Goal: Information Seeking & Learning: Learn about a topic

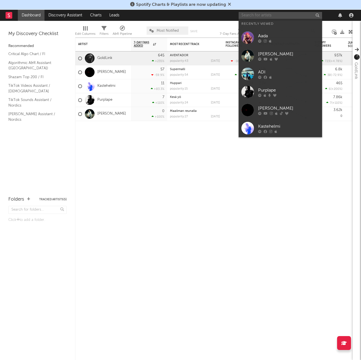
click at [256, 16] on input "text" at bounding box center [279, 15] width 83 height 7
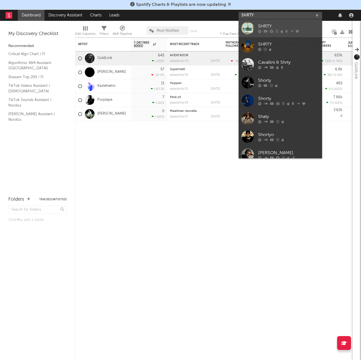
type input "SHRTY"
click at [276, 25] on div "SHRTY" at bounding box center [288, 26] width 61 height 7
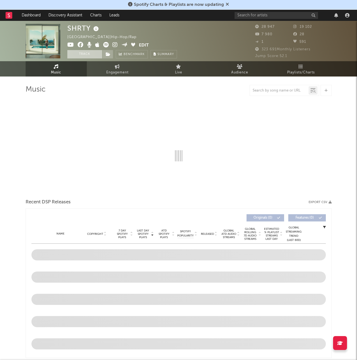
select select "6m"
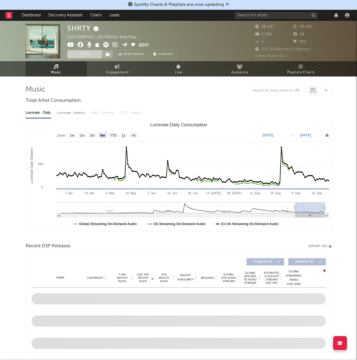
click at [93, 54] on button "Track" at bounding box center [84, 54] width 35 height 8
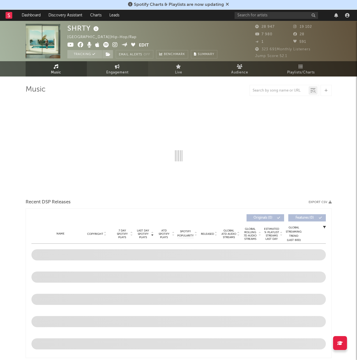
click at [113, 69] on span "Engagement" at bounding box center [117, 72] width 22 height 7
select select "1w"
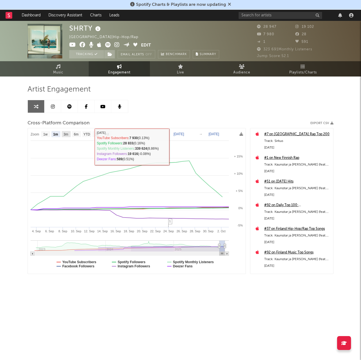
click at [66, 135] on text "3m" at bounding box center [66, 134] width 5 height 4
select select "3m"
type input "[DATE]"
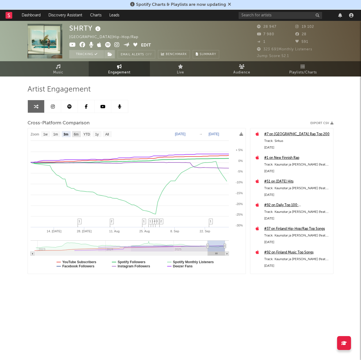
click at [74, 134] on text "6m" at bounding box center [76, 134] width 5 height 4
select select "6m"
type input "[DATE]"
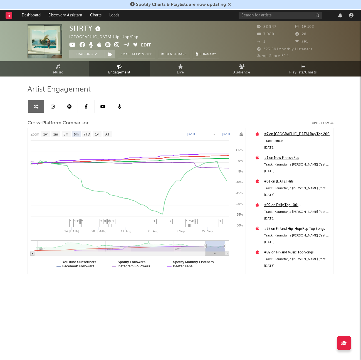
select select "6m"
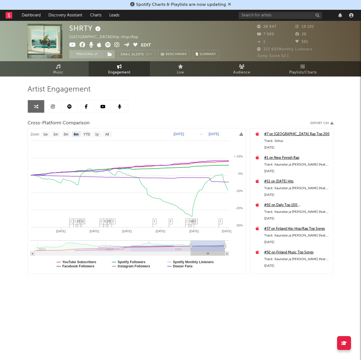
click at [56, 109] on link at bounding box center [52, 106] width 17 height 13
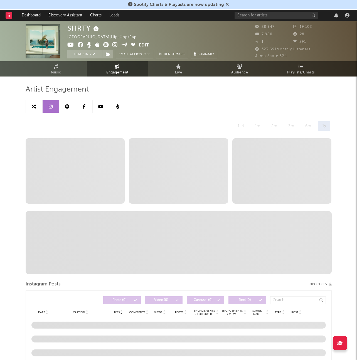
select select "6m"
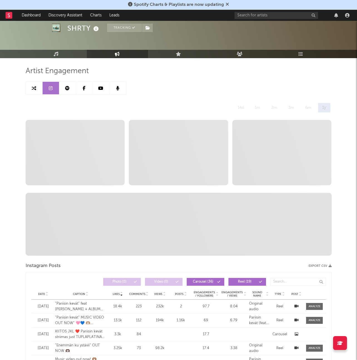
scroll to position [19, 0]
click at [69, 92] on link at bounding box center [67, 87] width 17 height 13
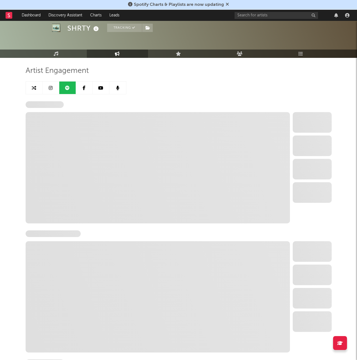
select select "6m"
select select "1w"
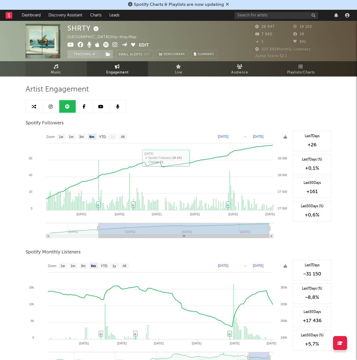
click at [58, 69] on span "Music" at bounding box center [56, 72] width 10 height 7
select select "6m"
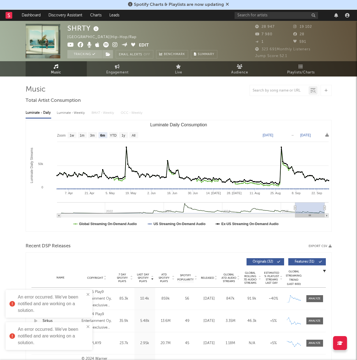
click at [15, 14] on div at bounding box center [12, 15] width 12 height 11
click at [13, 15] on div at bounding box center [12, 15] width 12 height 11
click at [10, 15] on rect at bounding box center [9, 15] width 7 height 7
